Goal: Find contact information: Find phone

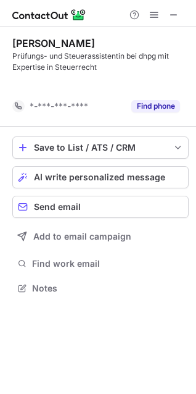
scroll to position [260, 196]
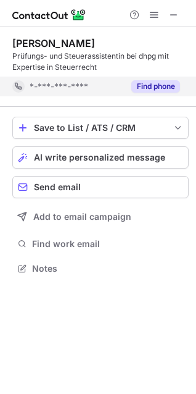
click at [156, 86] on button "Find phone" at bounding box center [155, 86] width 49 height 12
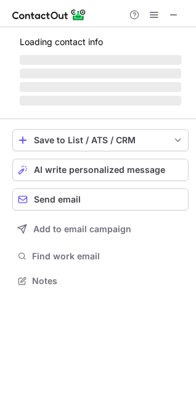
scroll to position [269, 196]
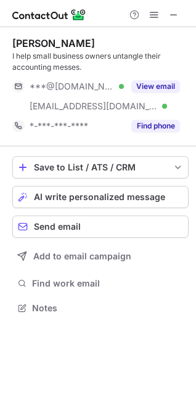
scroll to position [299, 196]
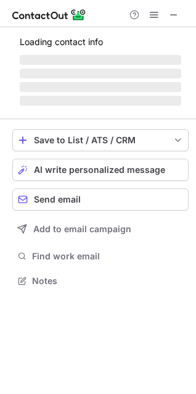
scroll to position [288, 196]
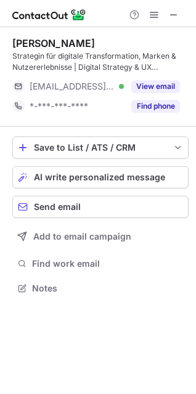
scroll to position [280, 196]
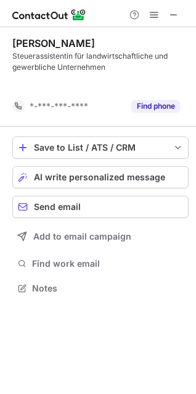
scroll to position [260, 196]
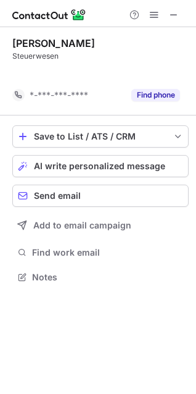
scroll to position [249, 196]
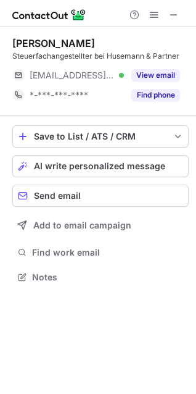
scroll to position [269, 196]
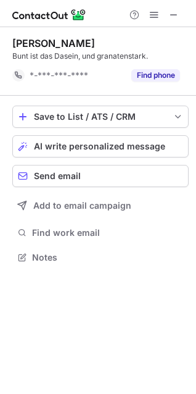
scroll to position [249, 196]
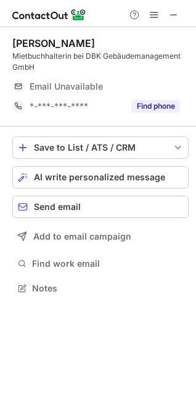
scroll to position [280, 196]
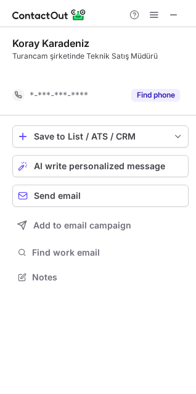
scroll to position [249, 196]
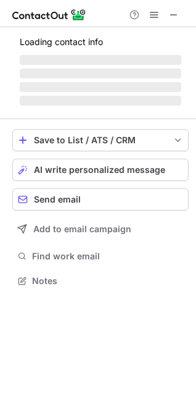
scroll to position [269, 196]
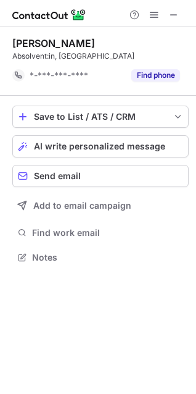
scroll to position [249, 196]
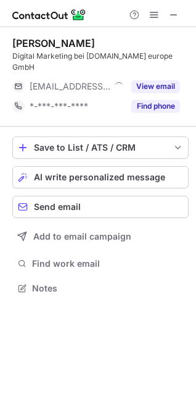
scroll to position [269, 196]
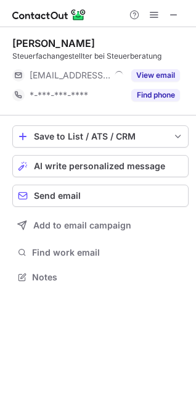
scroll to position [269, 196]
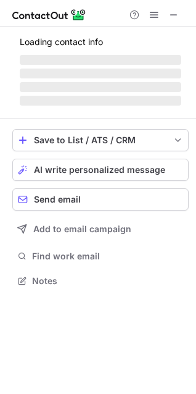
scroll to position [269, 196]
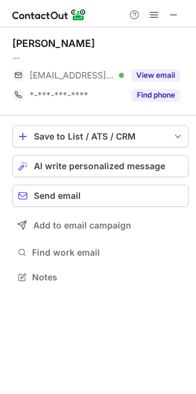
scroll to position [269, 196]
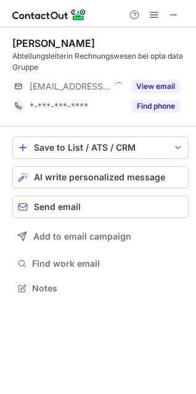
scroll to position [280, 196]
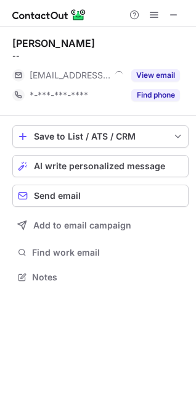
scroll to position [269, 196]
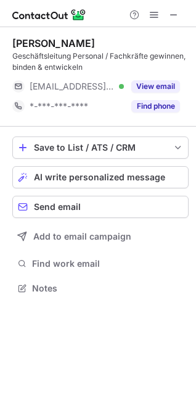
scroll to position [280, 196]
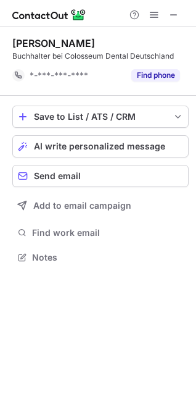
scroll to position [249, 196]
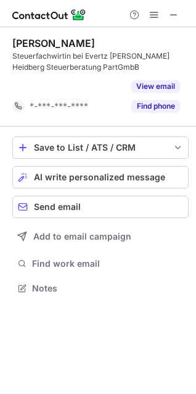
scroll to position [260, 196]
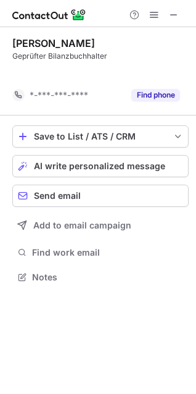
scroll to position [249, 196]
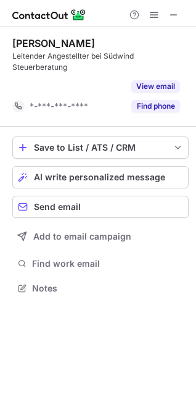
scroll to position [260, 196]
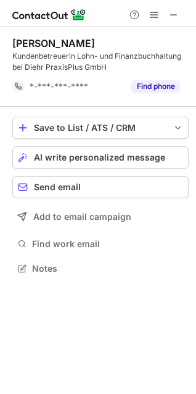
scroll to position [260, 196]
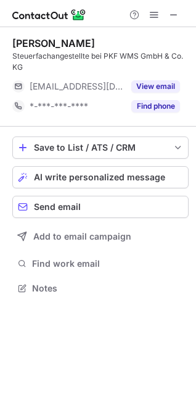
scroll to position [280, 196]
